Goal: Information Seeking & Learning: Learn about a topic

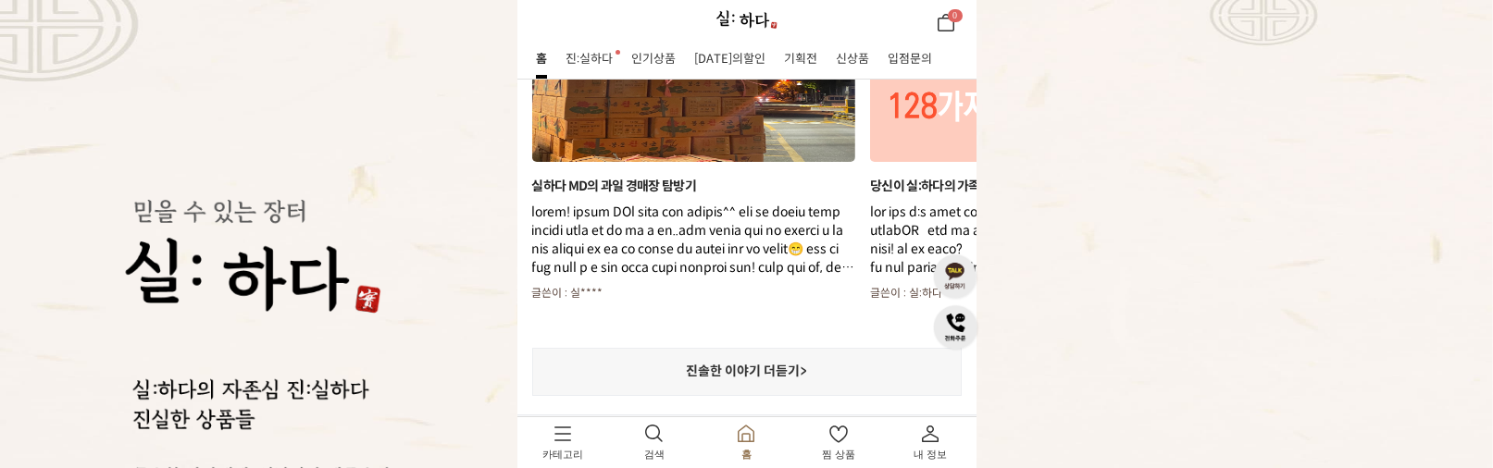
scroll to position [2885, 0]
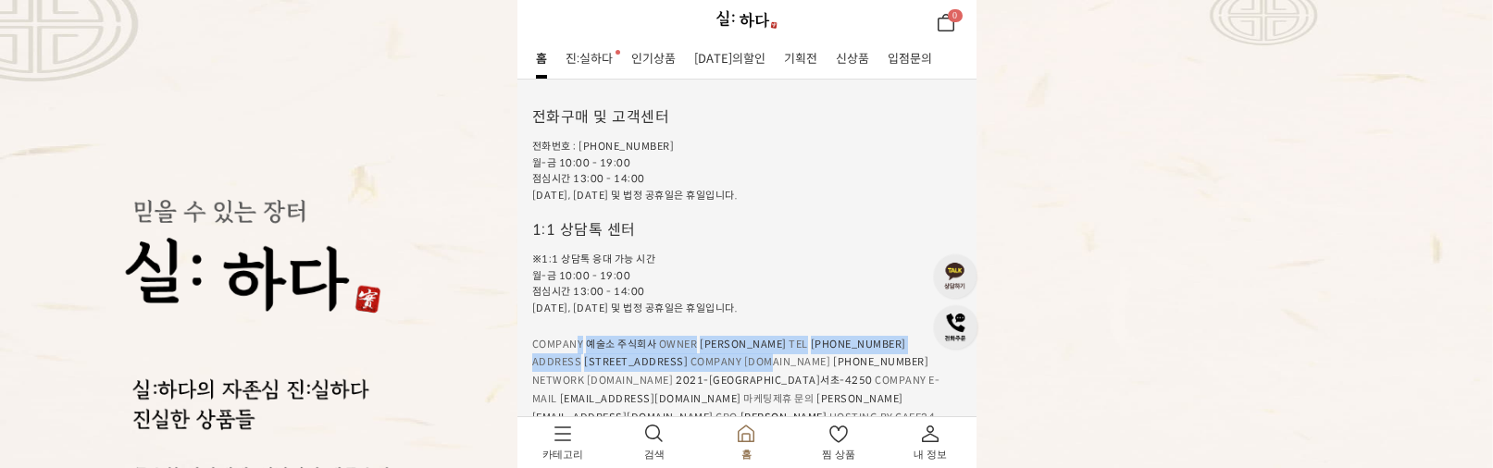
drag, startPoint x: 578, startPoint y: 334, endPoint x: 842, endPoint y: 345, distance: 264.0
click at [842, 345] on ul "COMPANY 예술소 주식회사 OWNER 박세준 TEL 031-8023-9163 ADDRESS 경기 성남시 중원구 둔촌대로 449 중앙인더스피…" at bounding box center [746, 382] width 429 height 92
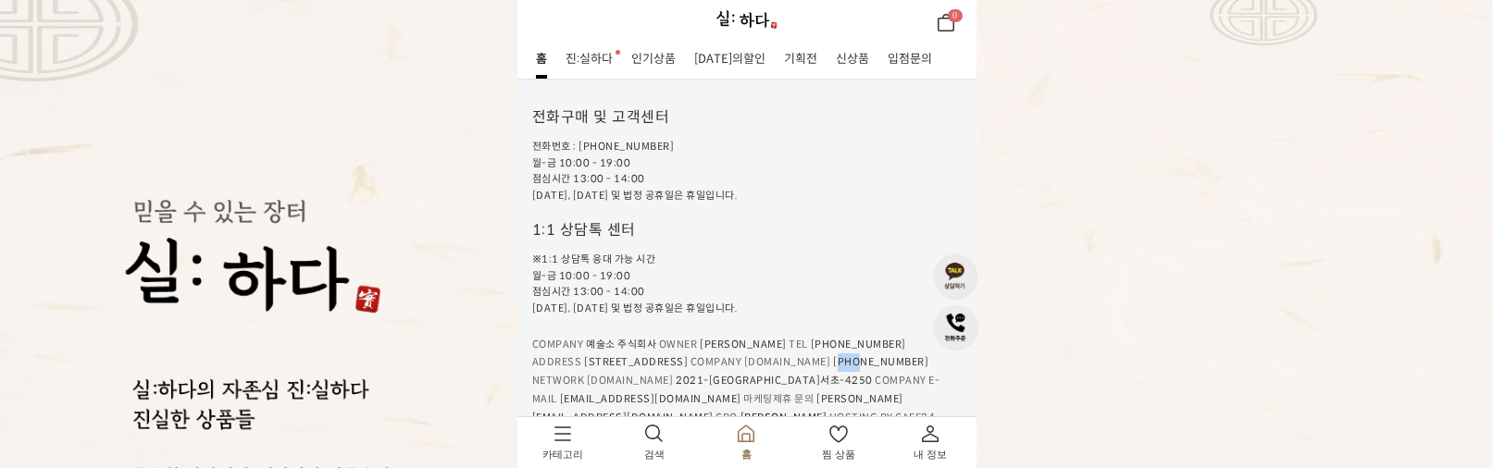
drag, startPoint x: 862, startPoint y: 349, endPoint x: 902, endPoint y: 374, distance: 47.8
click at [887, 356] on span "[PHONE_NUMBER]" at bounding box center [880, 362] width 95 height 12
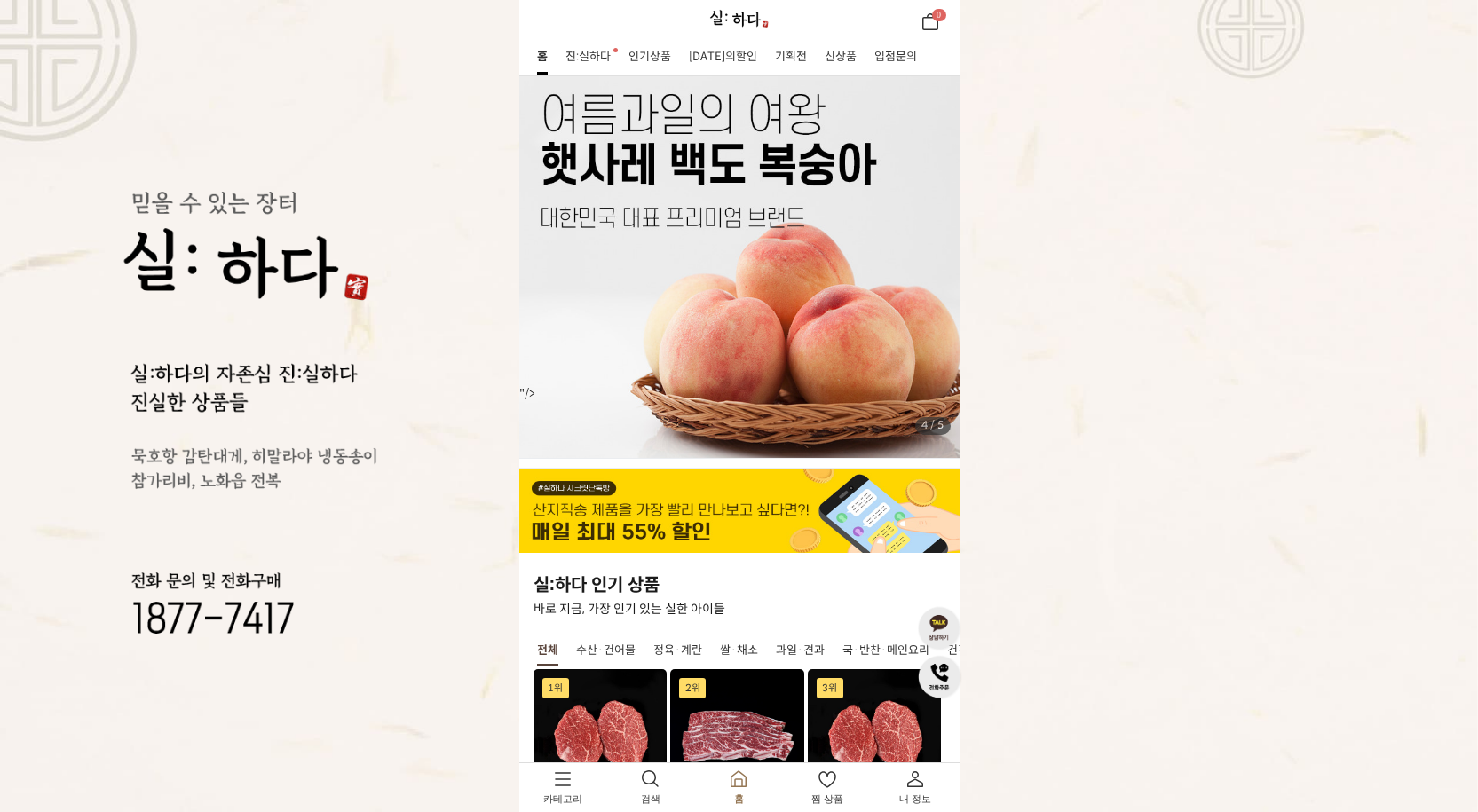
scroll to position [185, 0]
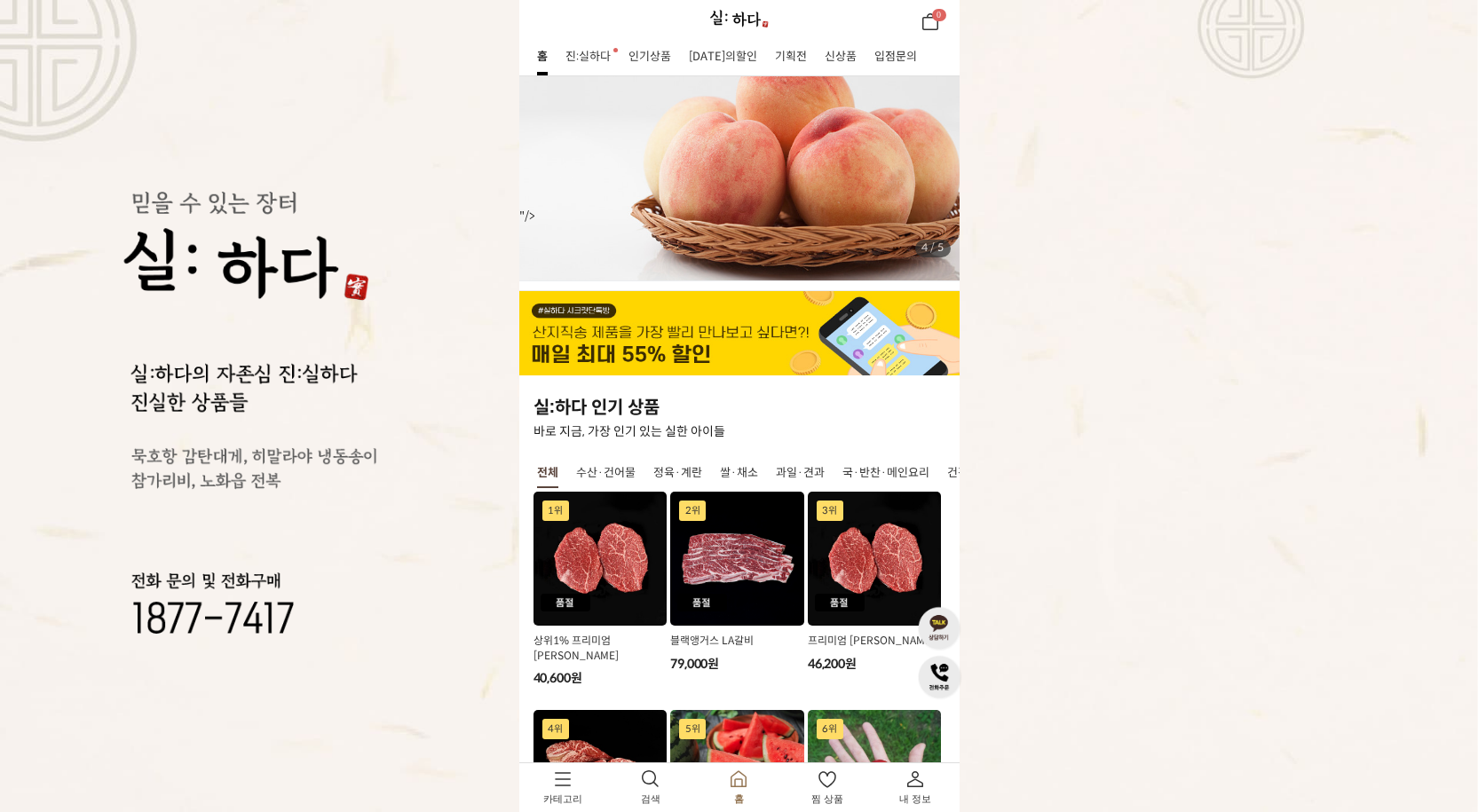
click at [635, 545] on img "1 / 8" at bounding box center [600, 559] width 134 height 134
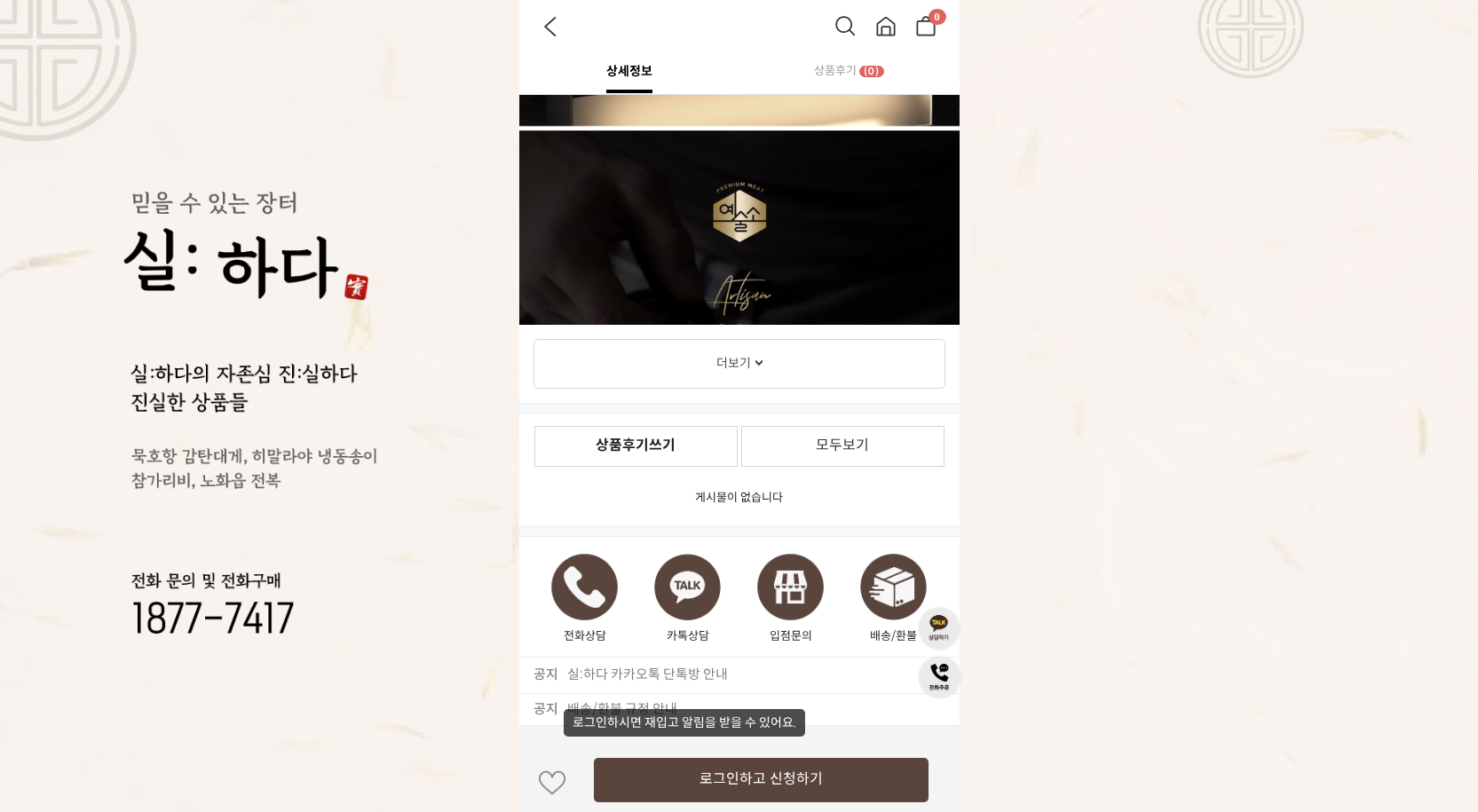
scroll to position [2307, 0]
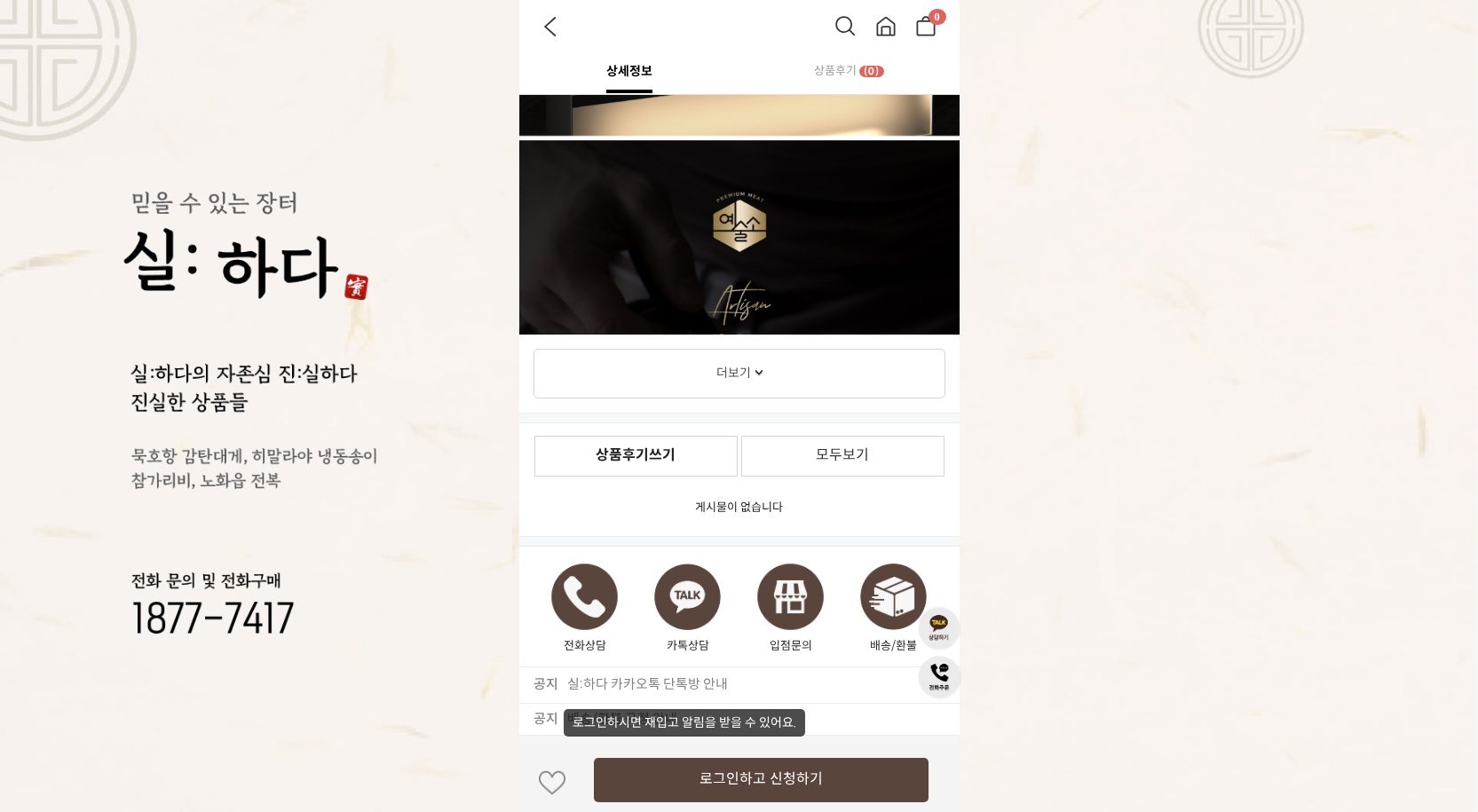
click at [756, 394] on link "더보기" at bounding box center [739, 374] width 411 height 50
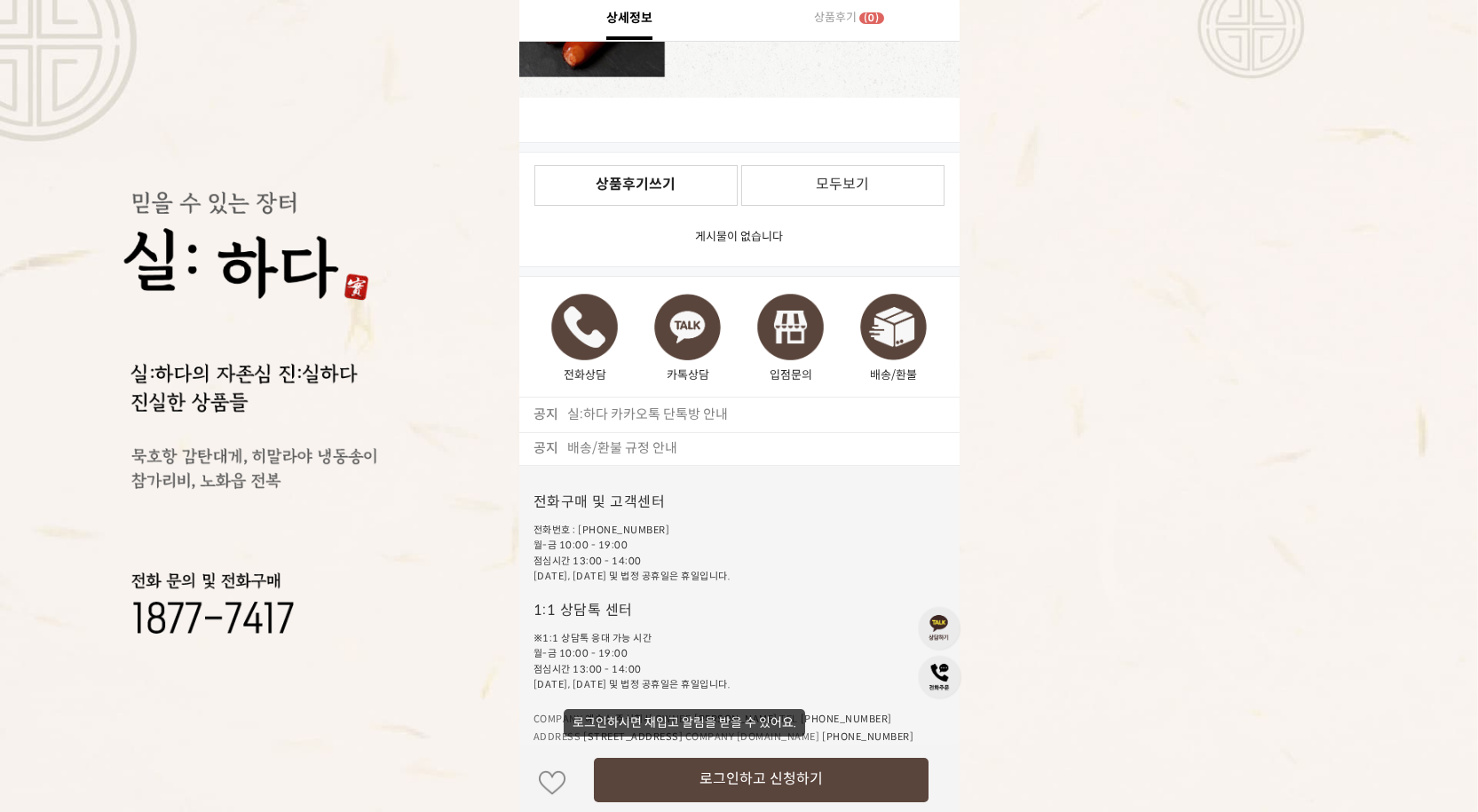
scroll to position [15902, 0]
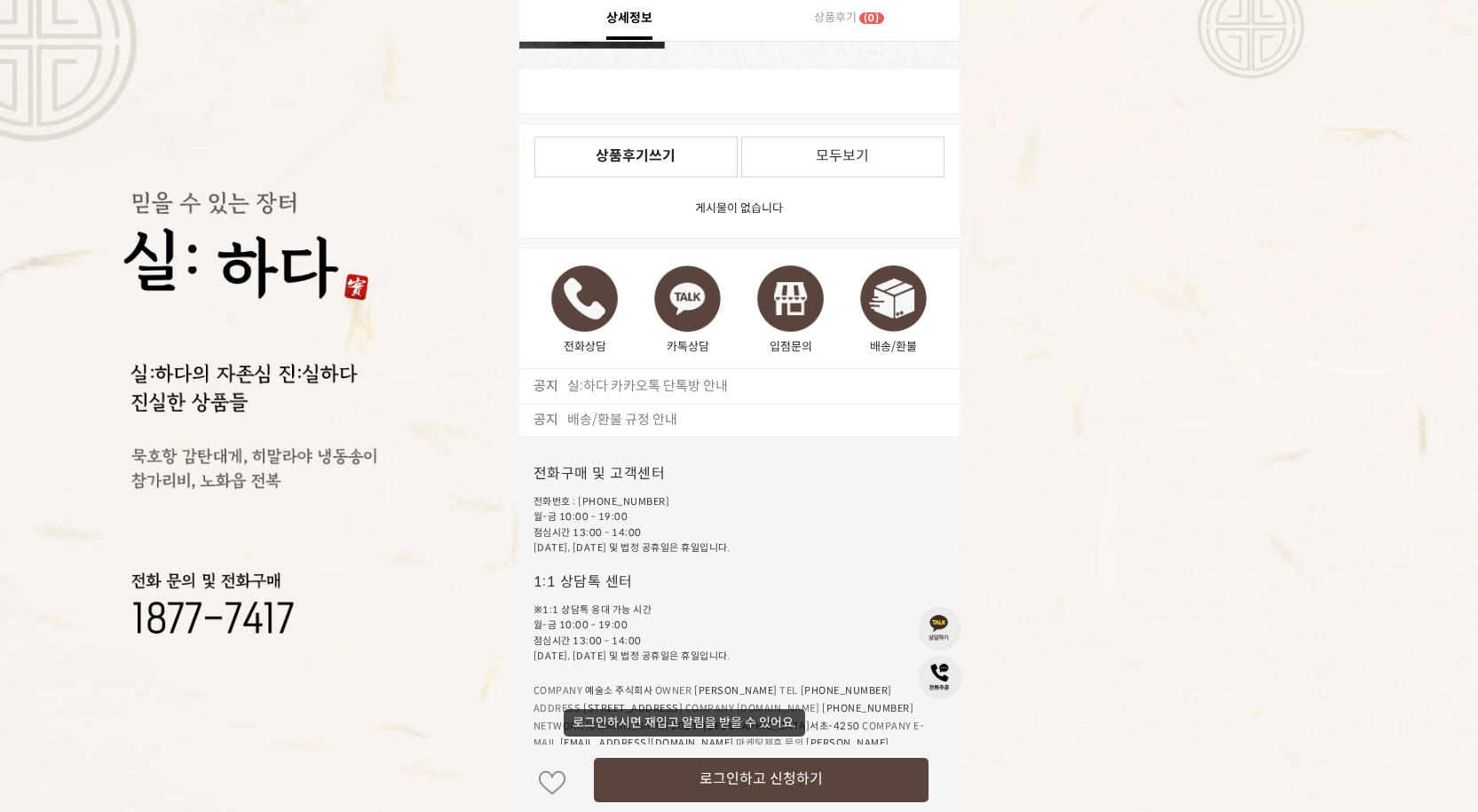
click at [492, 626] on img at bounding box center [739, 406] width 1478 height 812
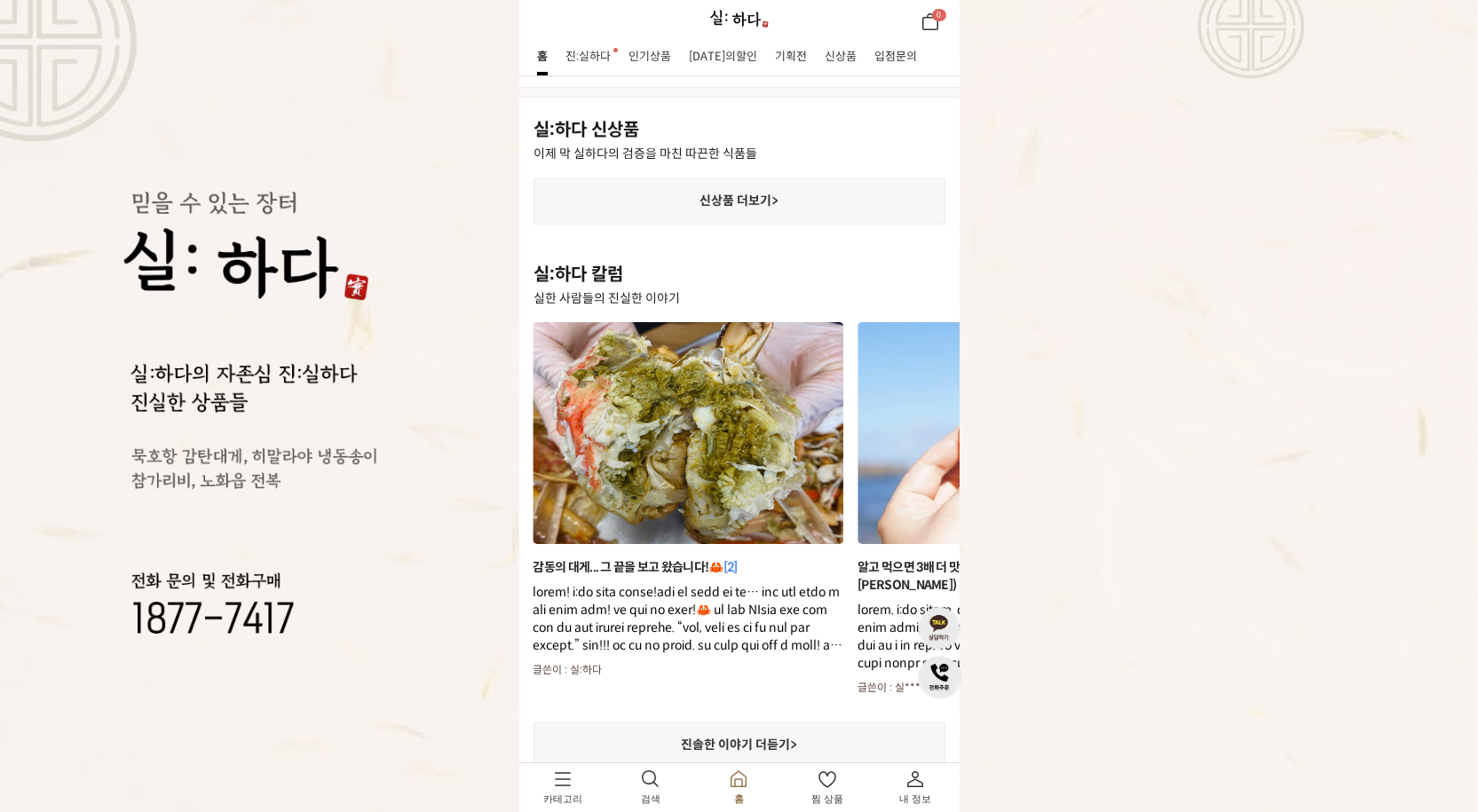
scroll to position [2137, 0]
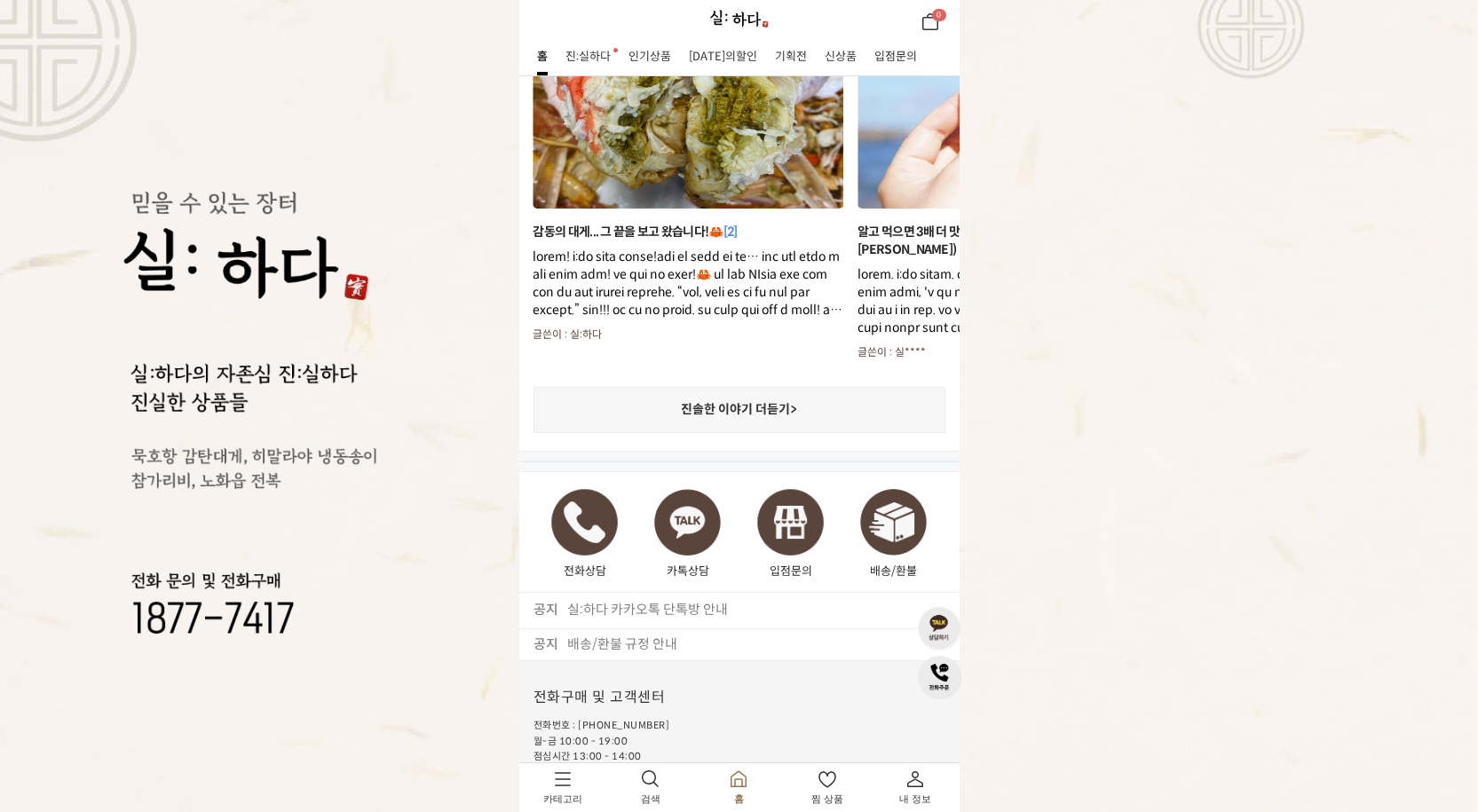
scroll to position [2217, 0]
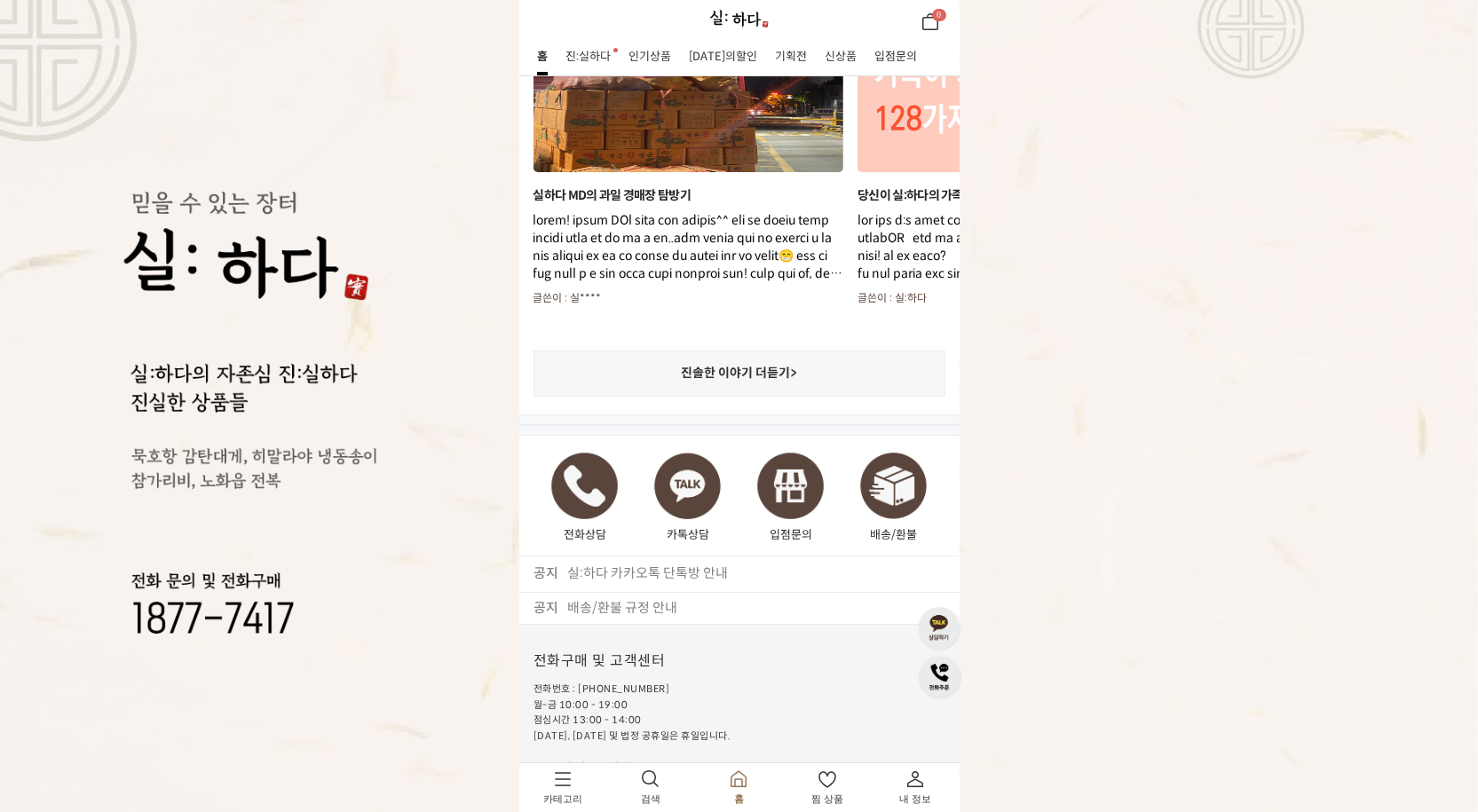
click at [885, 63] on link "입점문의" at bounding box center [896, 57] width 42 height 14
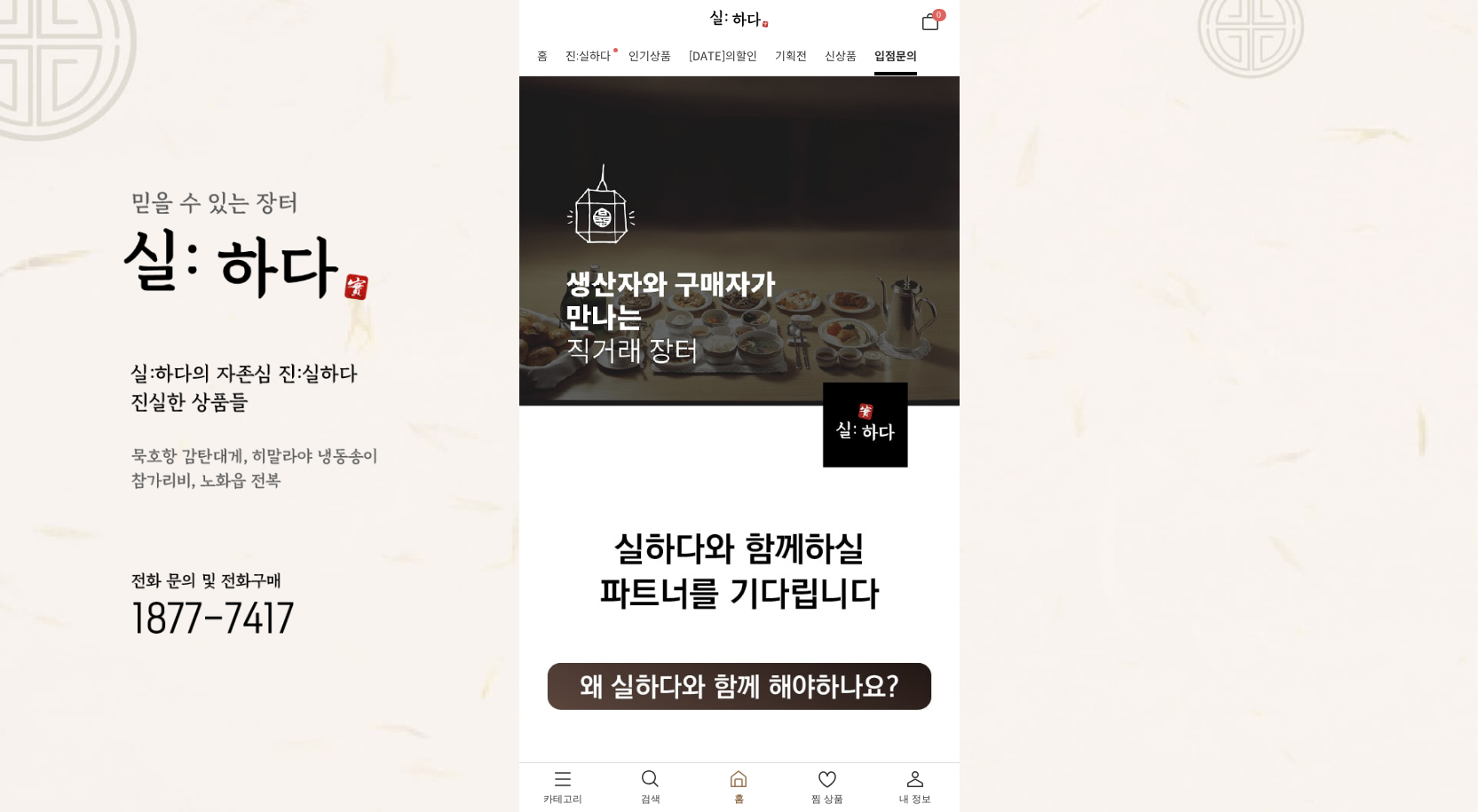
click at [754, 22] on img at bounding box center [739, 18] width 61 height 19
